Goal: Information Seeking & Learning: Learn about a topic

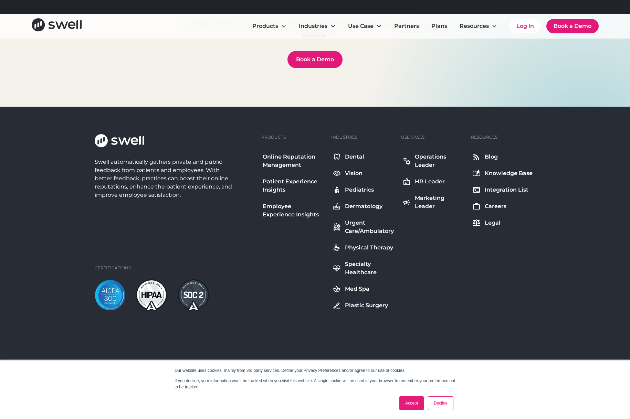
scroll to position [2456, 0]
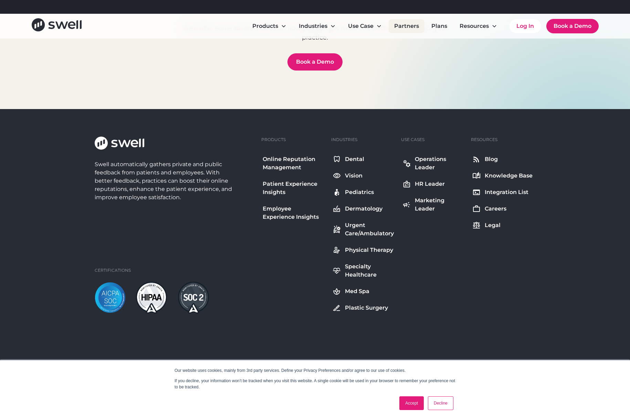
click at [410, 27] on link "Partners" at bounding box center [407, 26] width 36 height 14
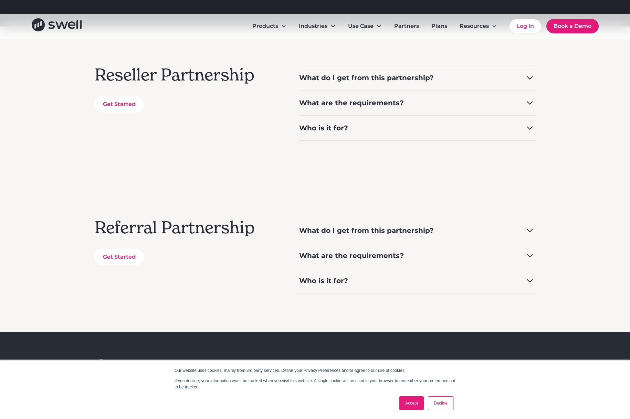
scroll to position [132, 0]
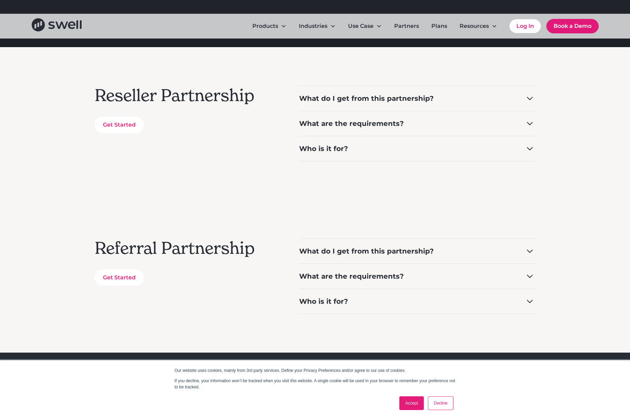
click at [419, 99] on div "What do I get from this partnership?" at bounding box center [366, 99] width 135 height 10
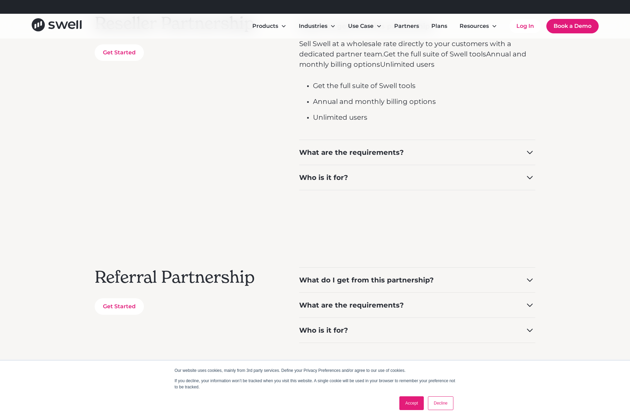
scroll to position [211, 0]
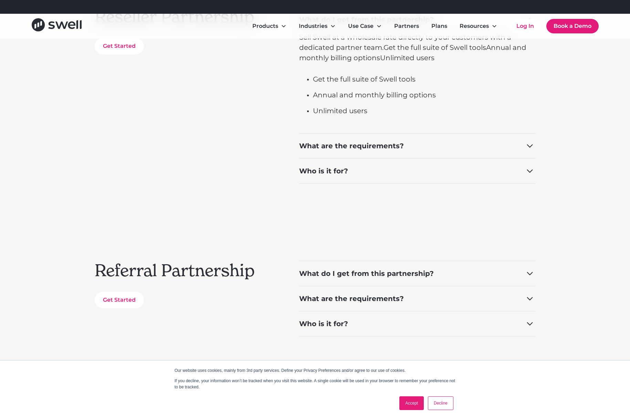
click at [339, 167] on div "Who is it for?" at bounding box center [323, 171] width 49 height 10
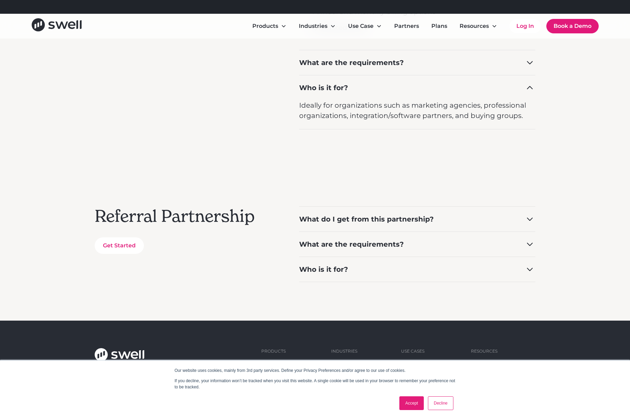
scroll to position [310, 0]
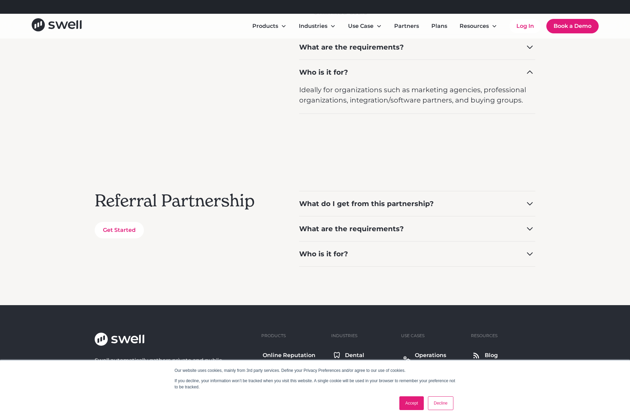
click at [350, 231] on div "What are the requirements?" at bounding box center [351, 229] width 105 height 10
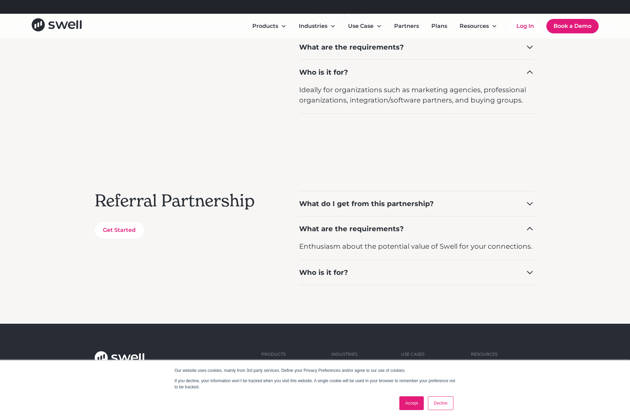
click at [344, 274] on div "Who is it for?" at bounding box center [323, 273] width 49 height 10
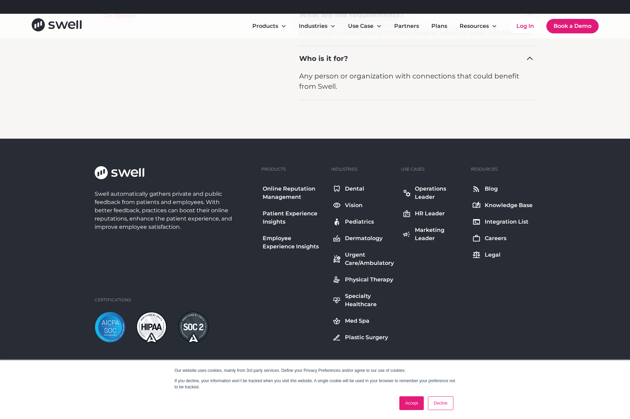
scroll to position [564, 0]
